Goal: Task Accomplishment & Management: Manage account settings

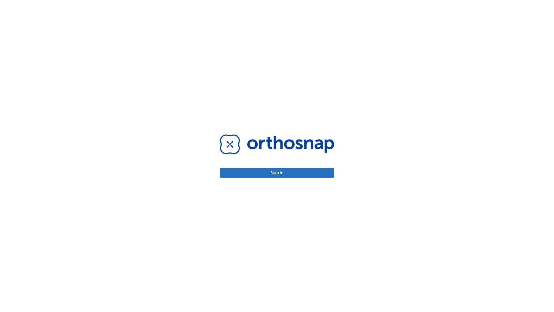
click at [277, 173] on button "Sign in" at bounding box center [277, 173] width 114 height 10
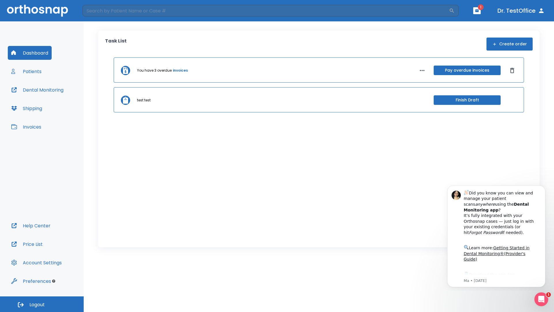
click at [42, 304] on span "Logout" at bounding box center [36, 304] width 15 height 6
